Goal: Transaction & Acquisition: Purchase product/service

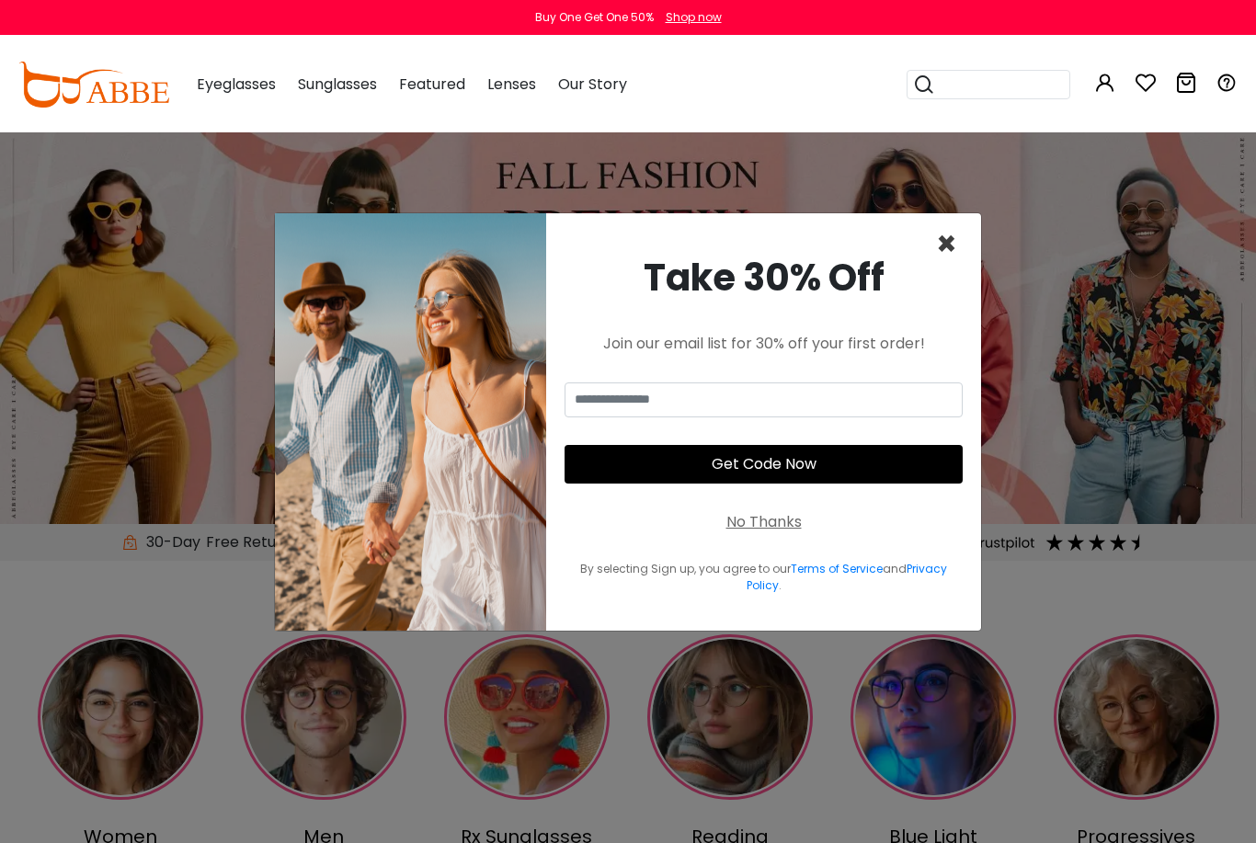
click at [955, 266] on span "×" at bounding box center [946, 244] width 21 height 47
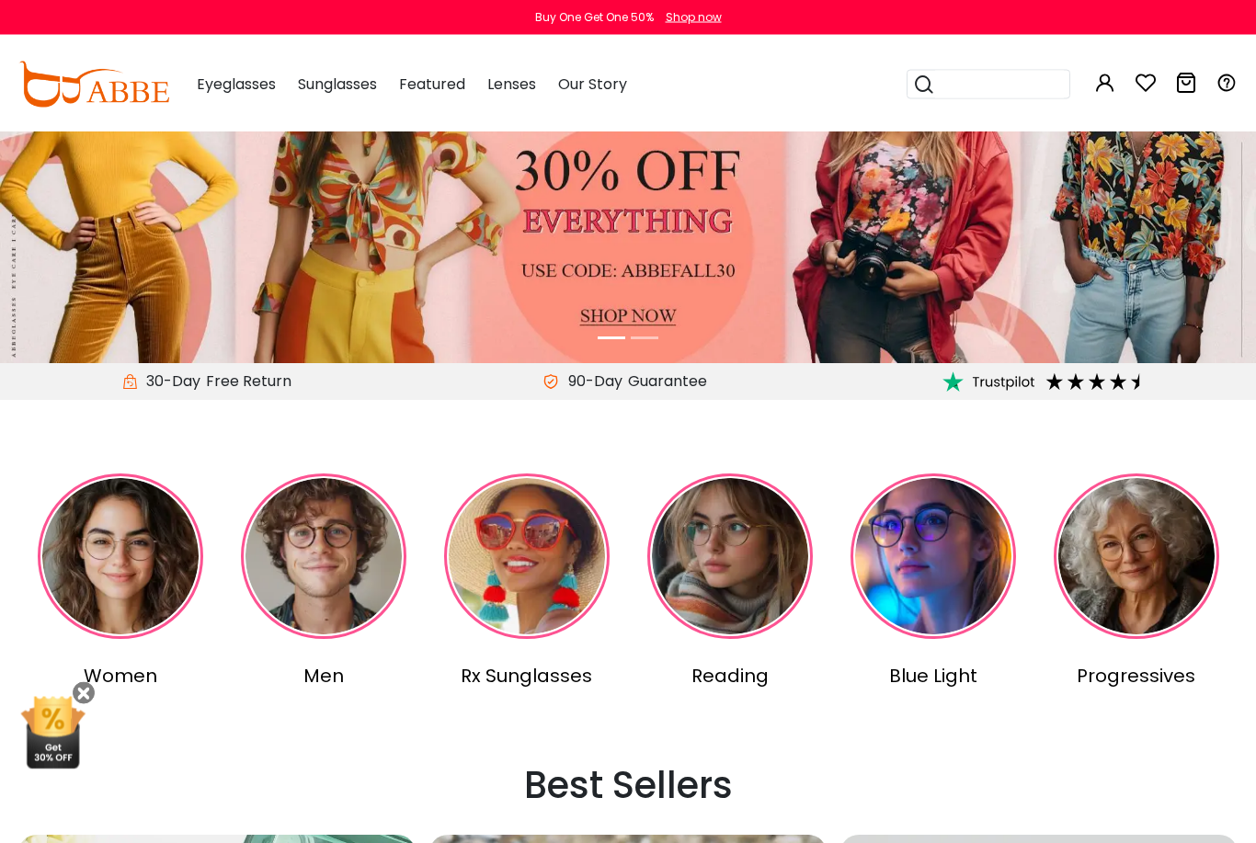
scroll to position [161, 0]
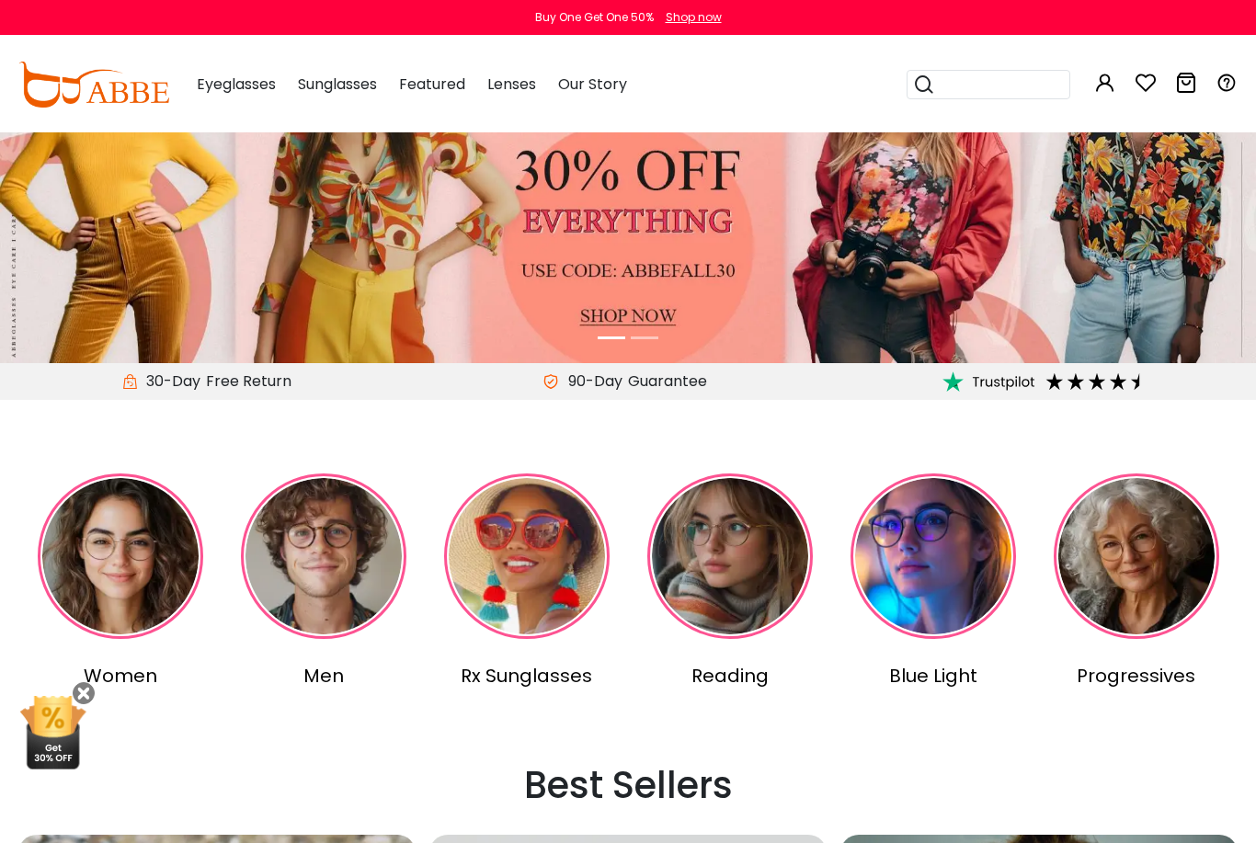
click at [107, 597] on img at bounding box center [121, 557] width 166 height 166
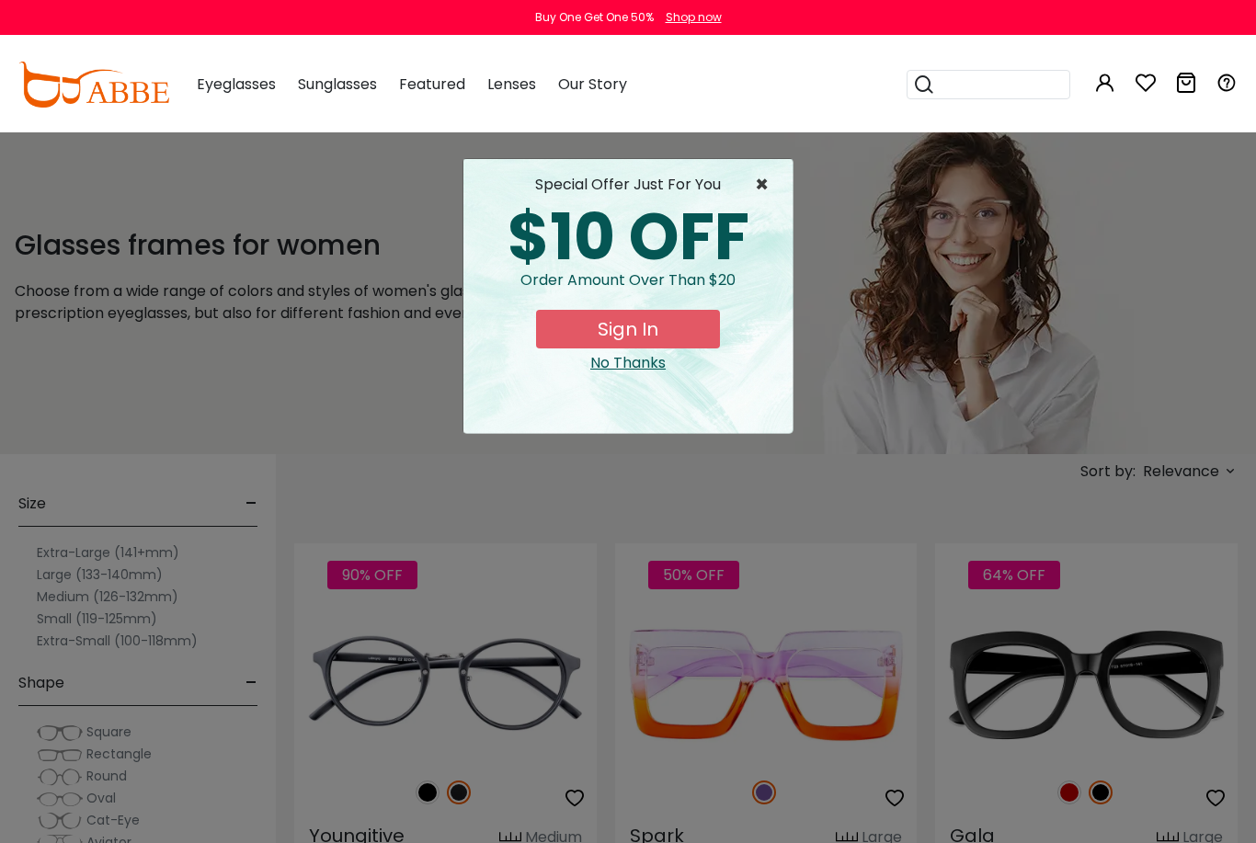
click at [768, 194] on span "×" at bounding box center [766, 185] width 23 height 22
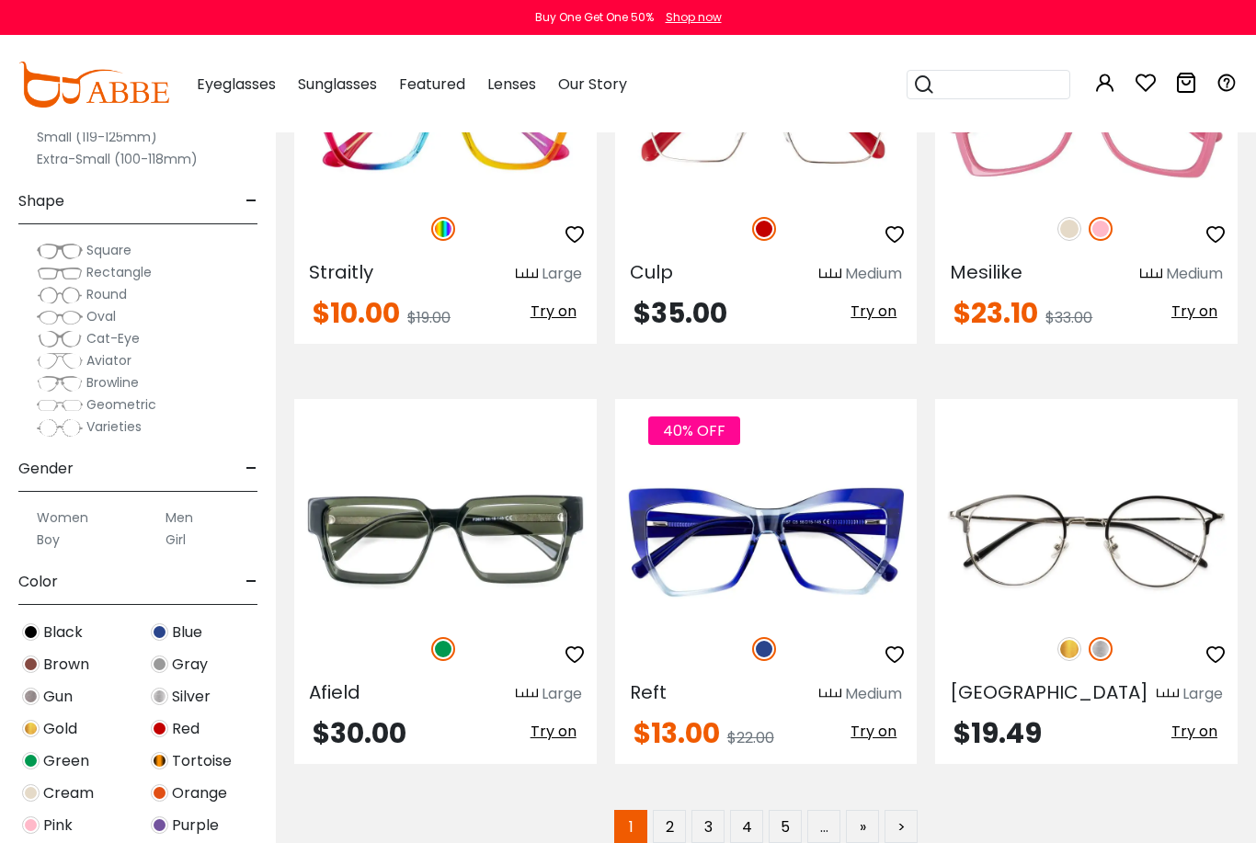
scroll to position [8188, 0]
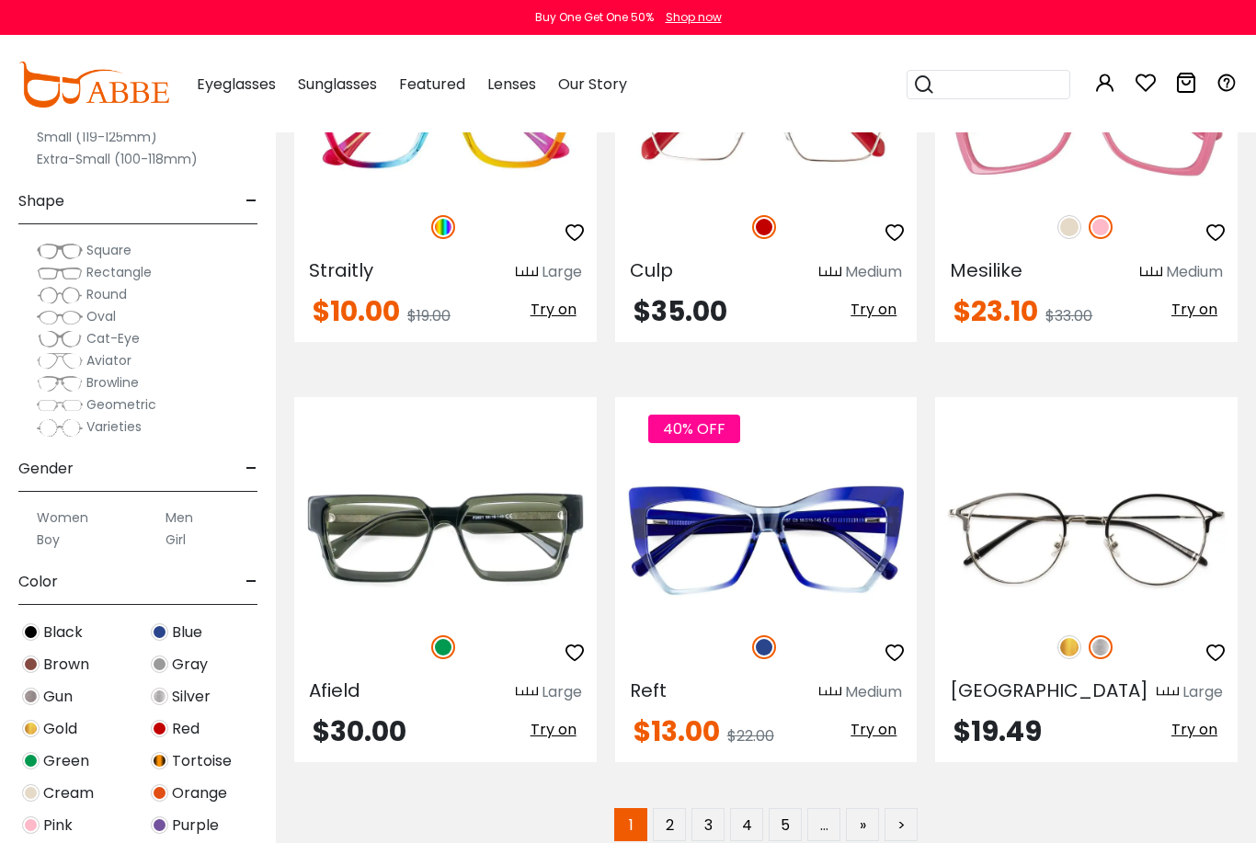
click at [64, 635] on span "Black" at bounding box center [63, 633] width 40 height 22
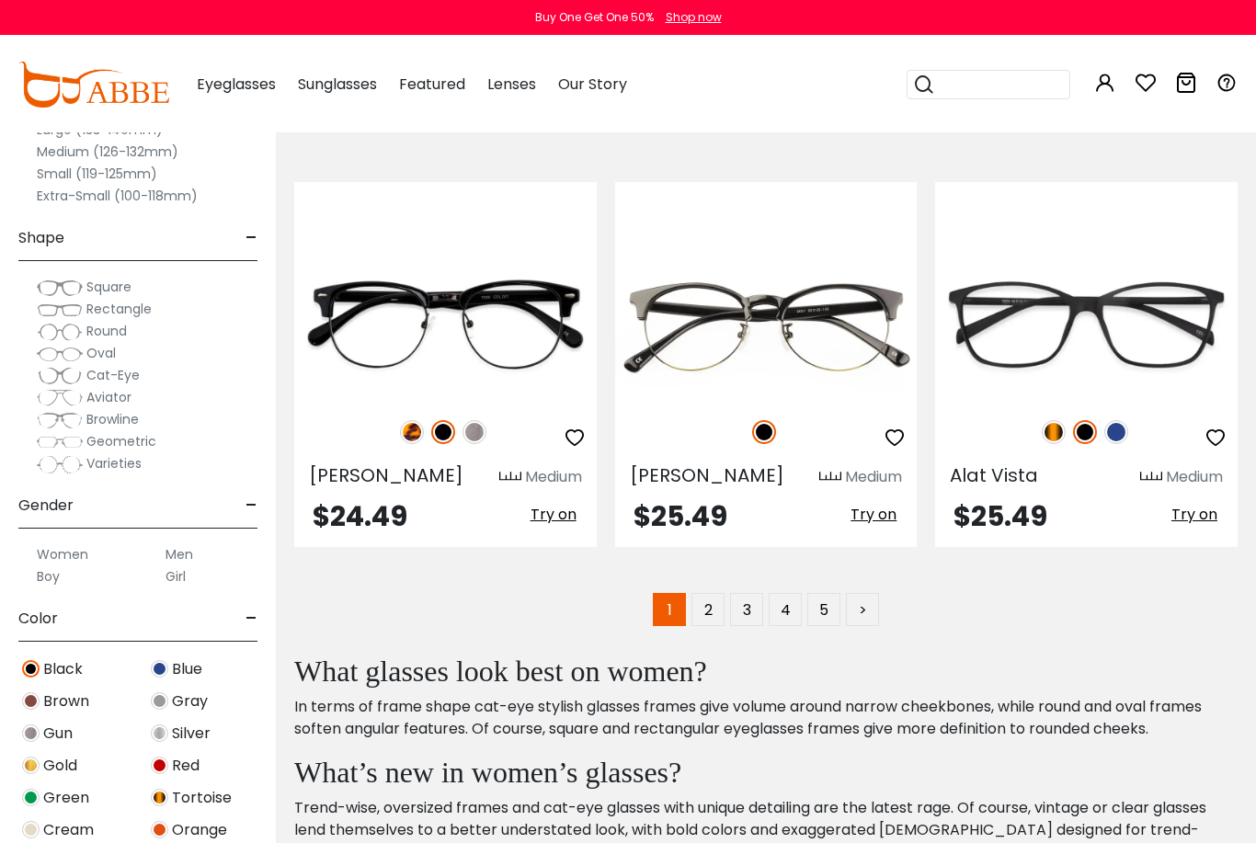
scroll to position [8442, 0]
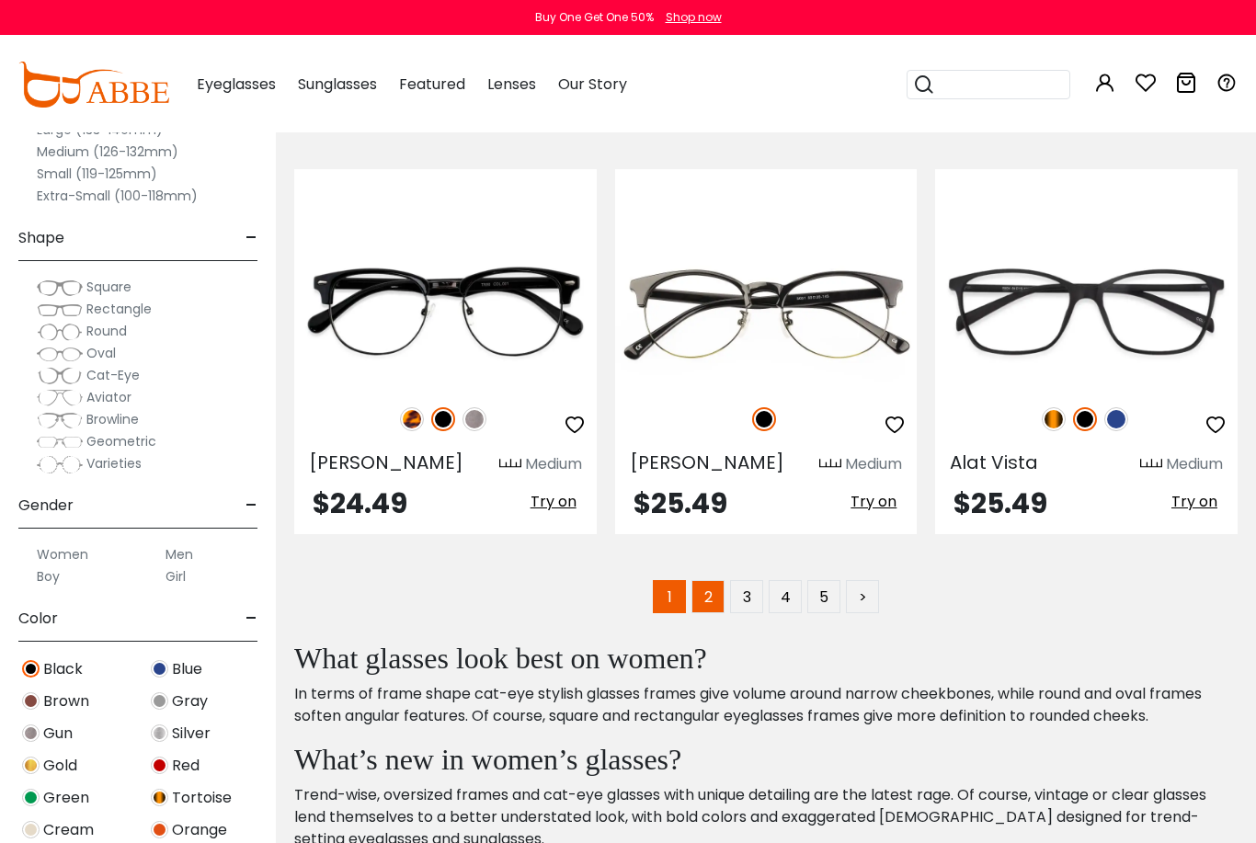
click at [715, 580] on link "2" at bounding box center [708, 596] width 33 height 33
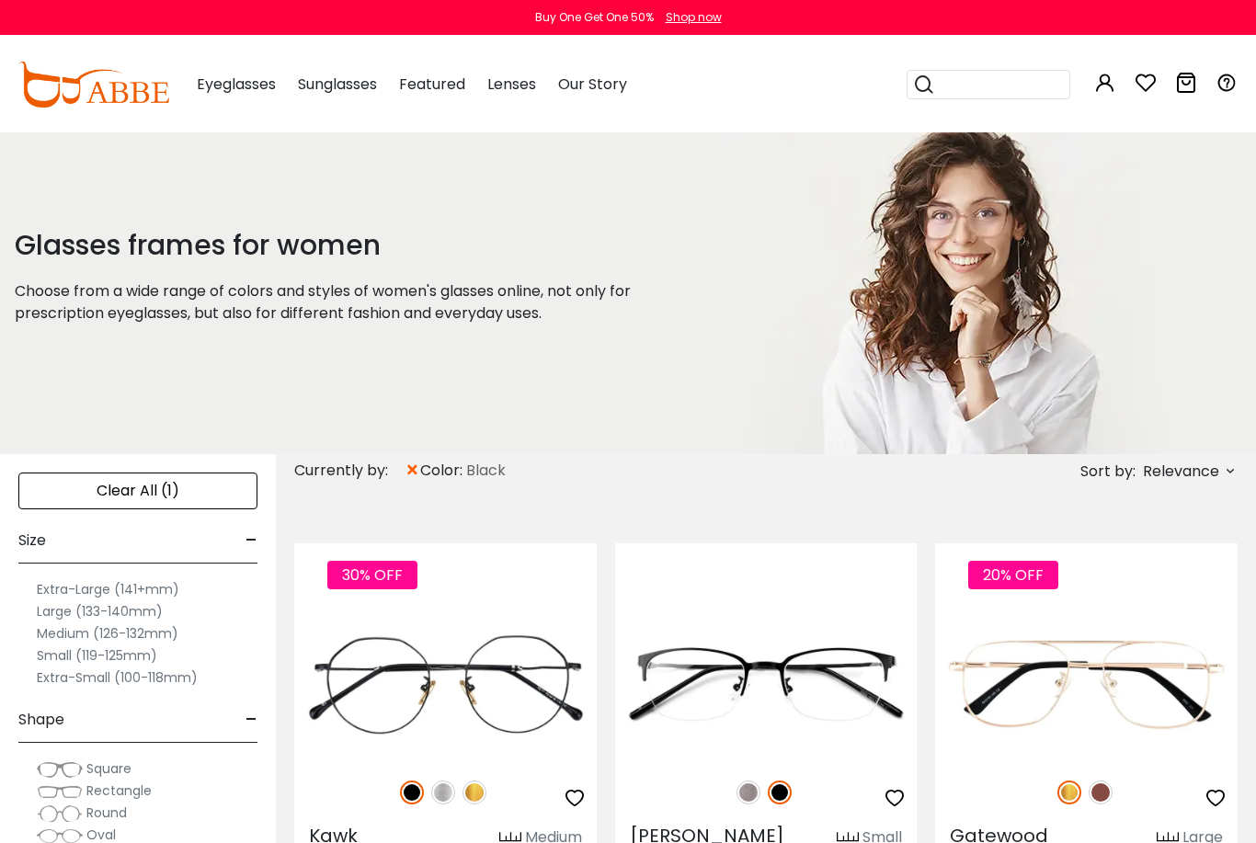
click at [144, 589] on label "Extra-Large (141+mm)" at bounding box center [108, 589] width 143 height 22
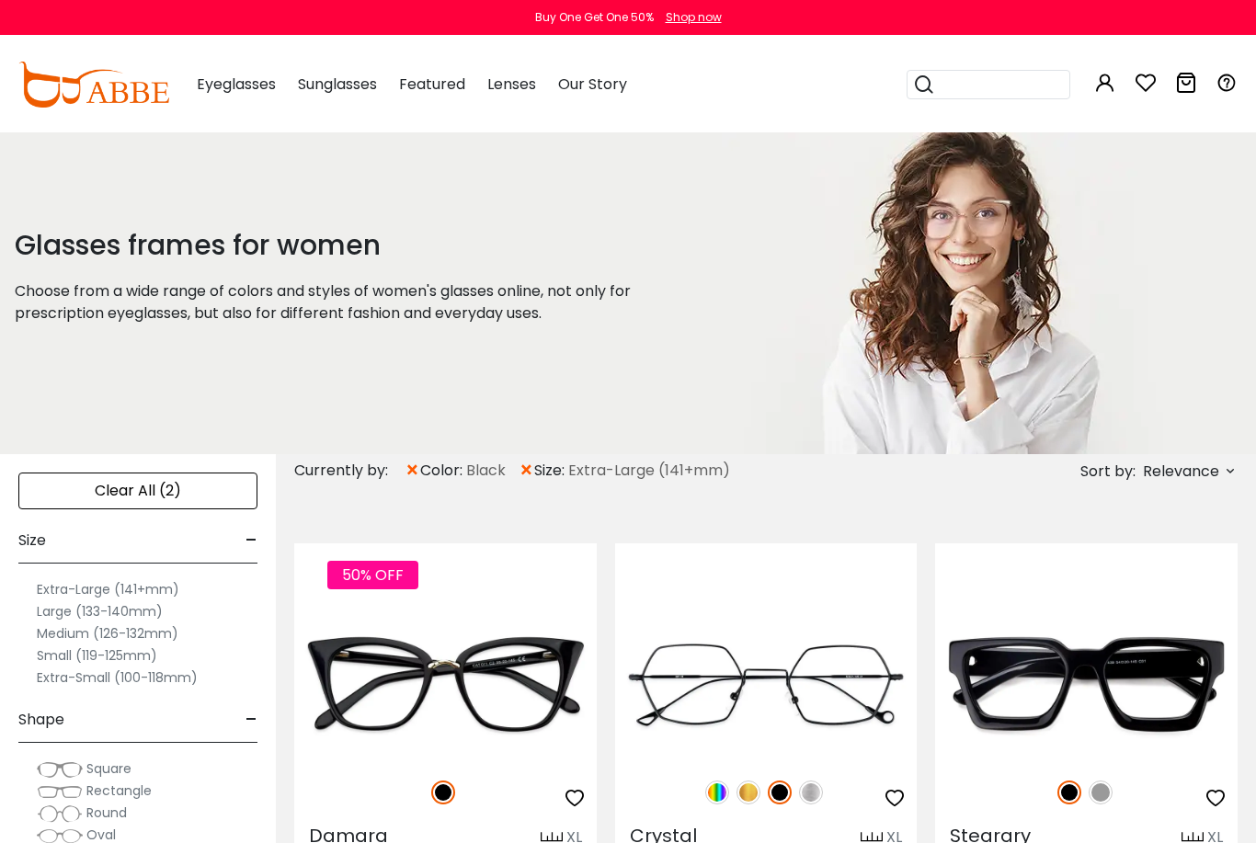
click at [104, 612] on label "Large (133-140mm)" at bounding box center [100, 612] width 126 height 22
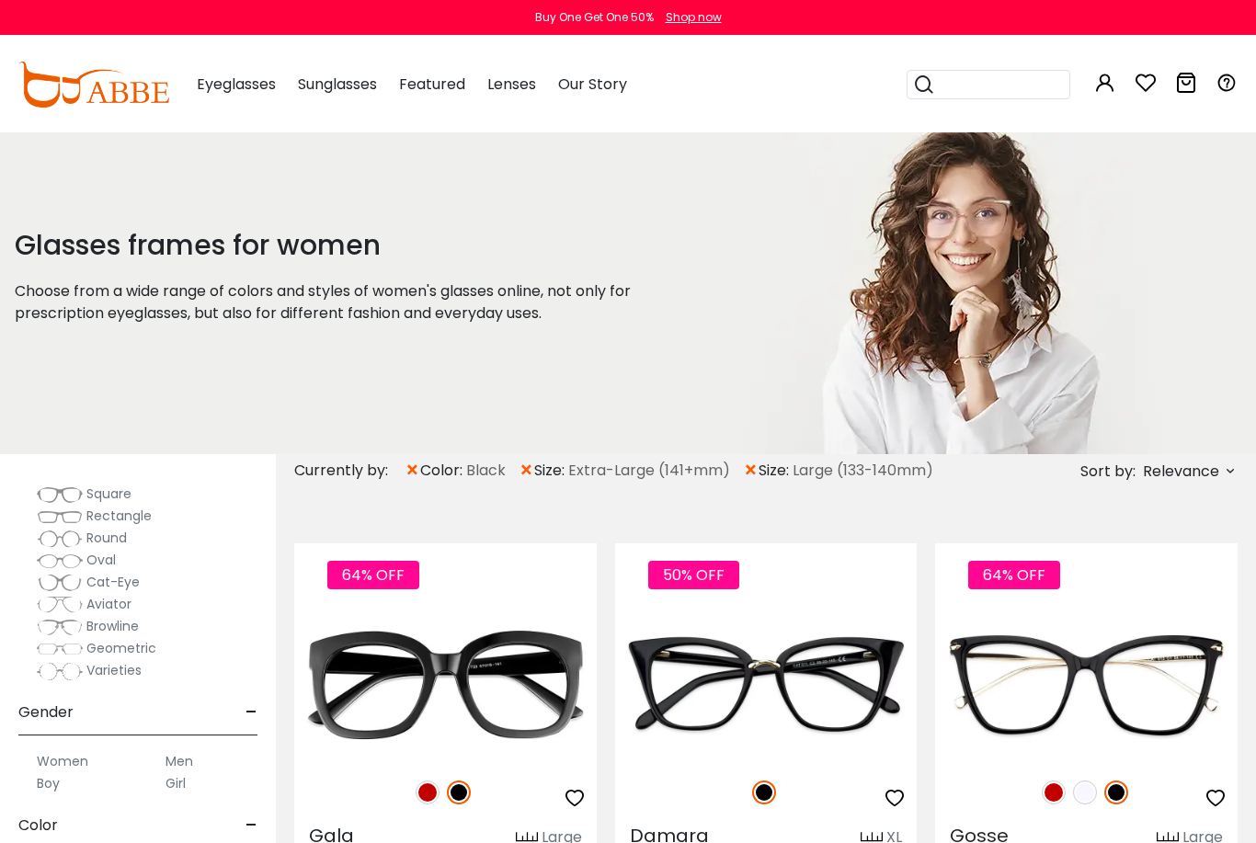
scroll to position [276, 0]
click at [74, 759] on label "Women" at bounding box center [62, 761] width 51 height 22
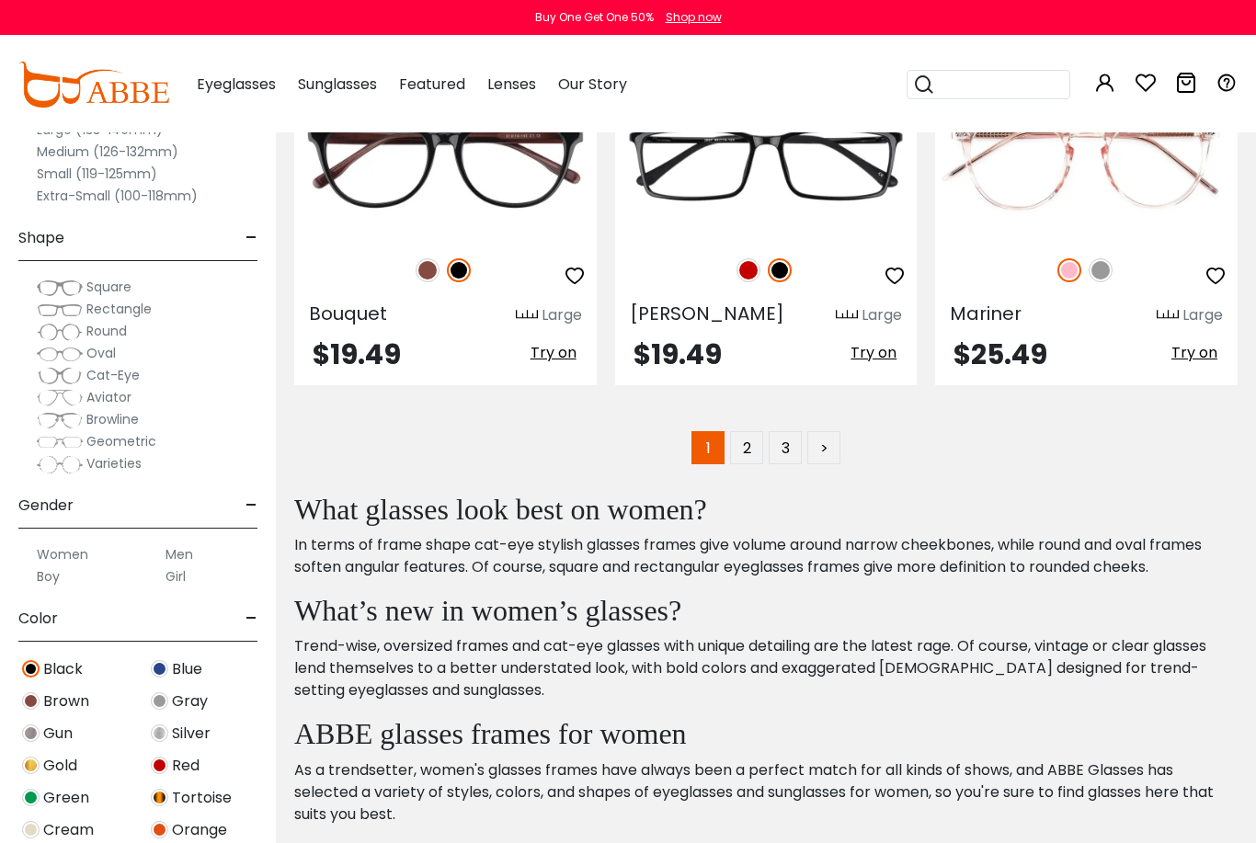
scroll to position [8545, 0]
click at [753, 464] on link "2" at bounding box center [746, 448] width 33 height 33
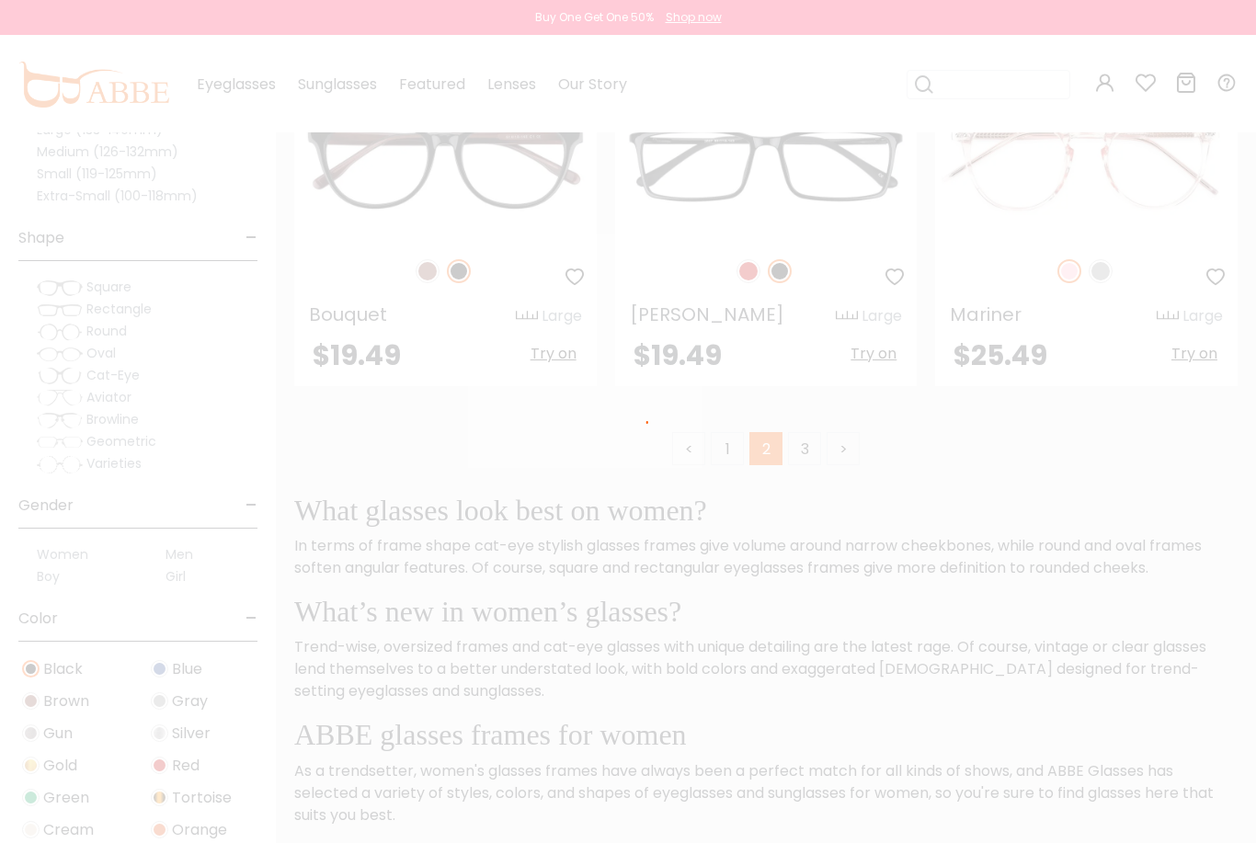
scroll to position [8549, 0]
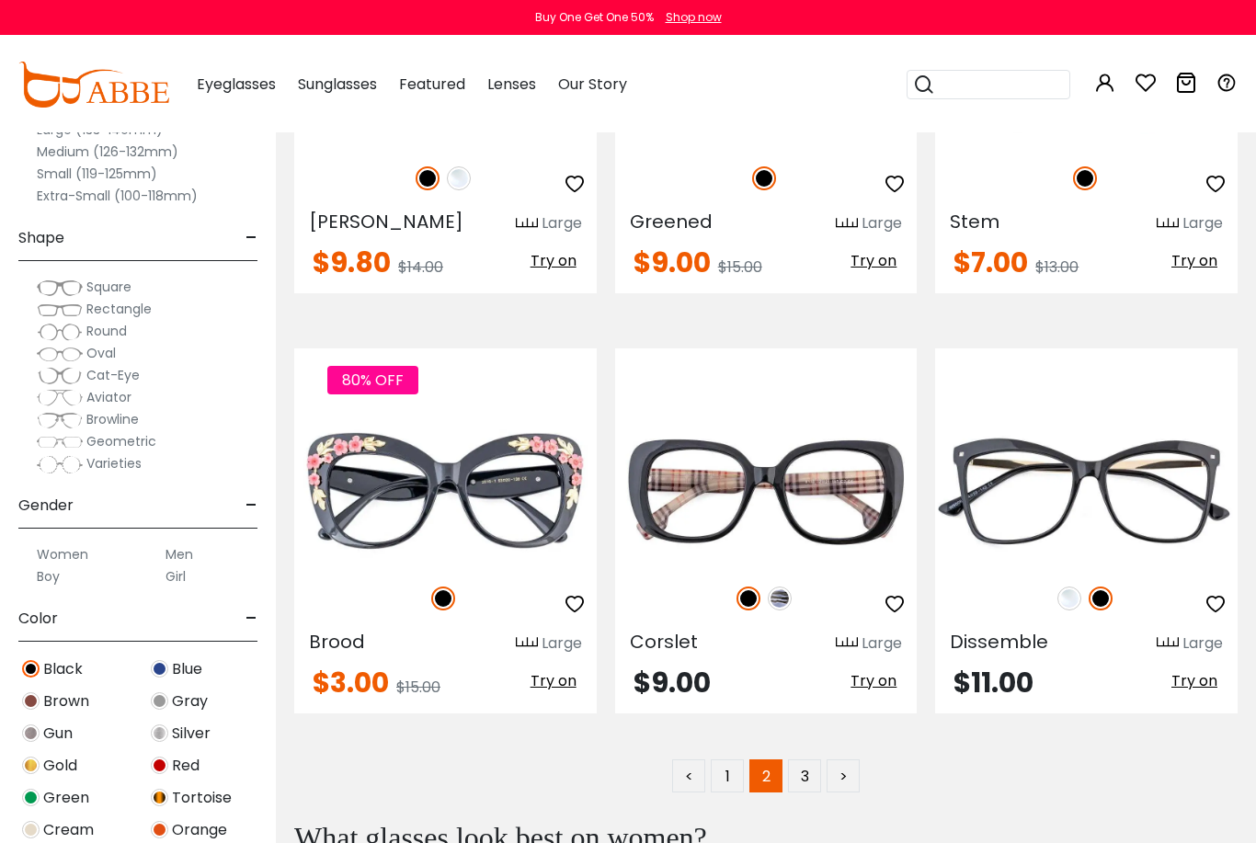
scroll to position [8201, 0]
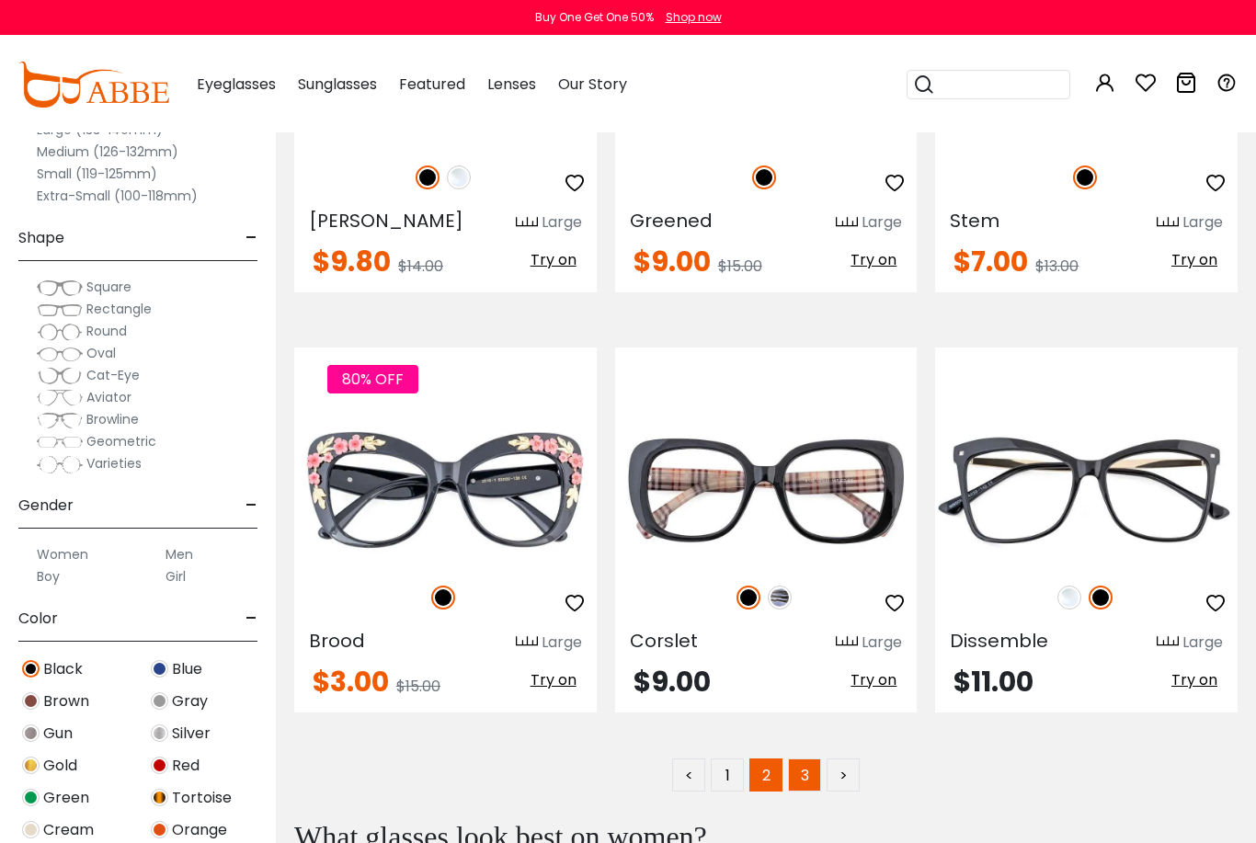
click at [799, 788] on link "3" at bounding box center [804, 775] width 33 height 33
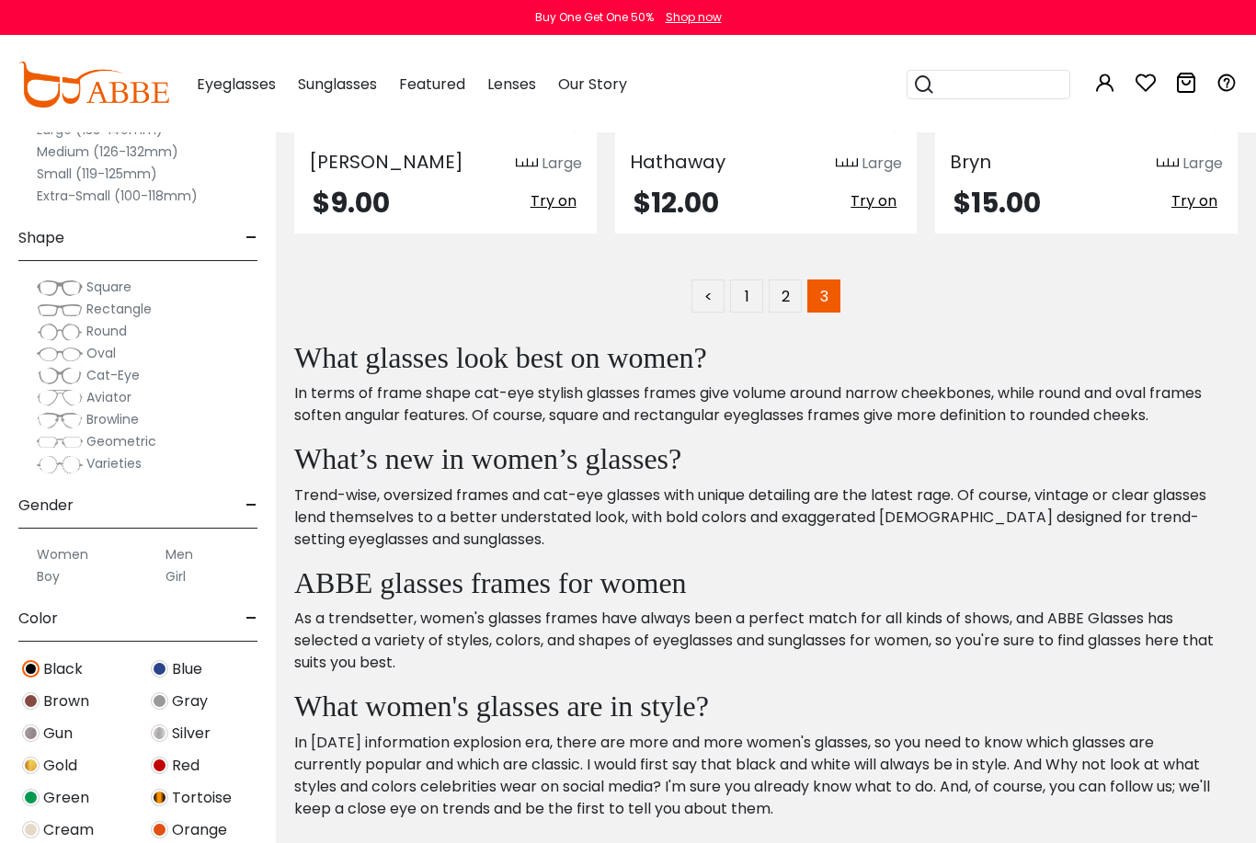
scroll to position [1538, 0]
